Goal: Communication & Community: Connect with others

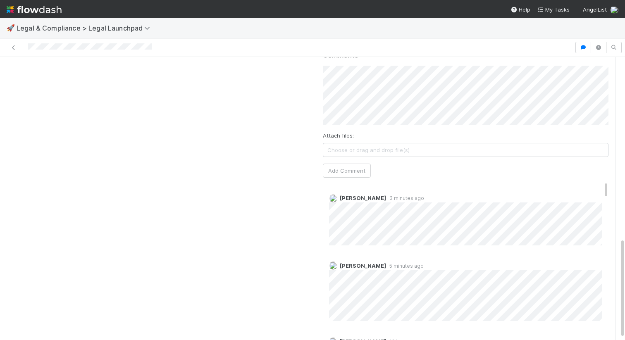
scroll to position [514, 0]
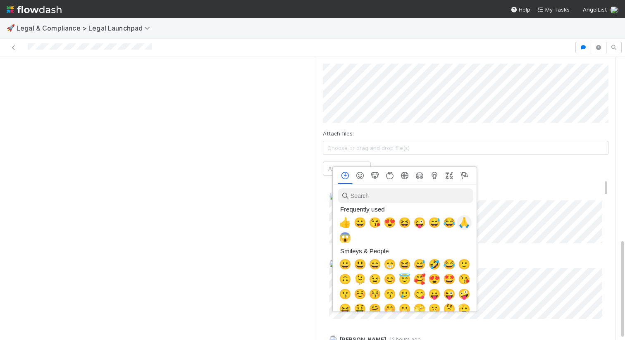
click at [462, 221] on span "🙏" at bounding box center [464, 223] width 12 height 12
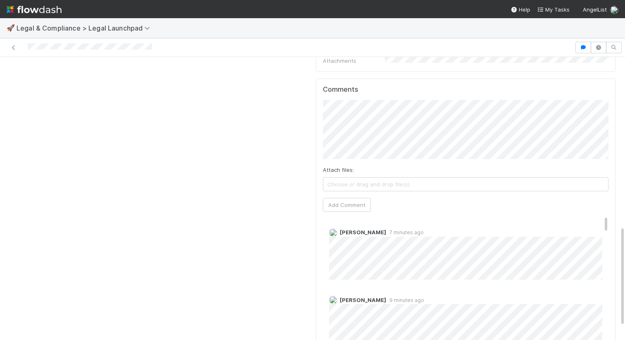
scroll to position [478, 0]
click at [332, 228] on img at bounding box center [333, 232] width 8 height 8
drag, startPoint x: 340, startPoint y: 214, endPoint x: 391, endPoint y: 214, distance: 50.9
click at [386, 229] on span "Scarlett Grabowska" at bounding box center [363, 232] width 46 height 7
